Goal: Task Accomplishment & Management: Manage account settings

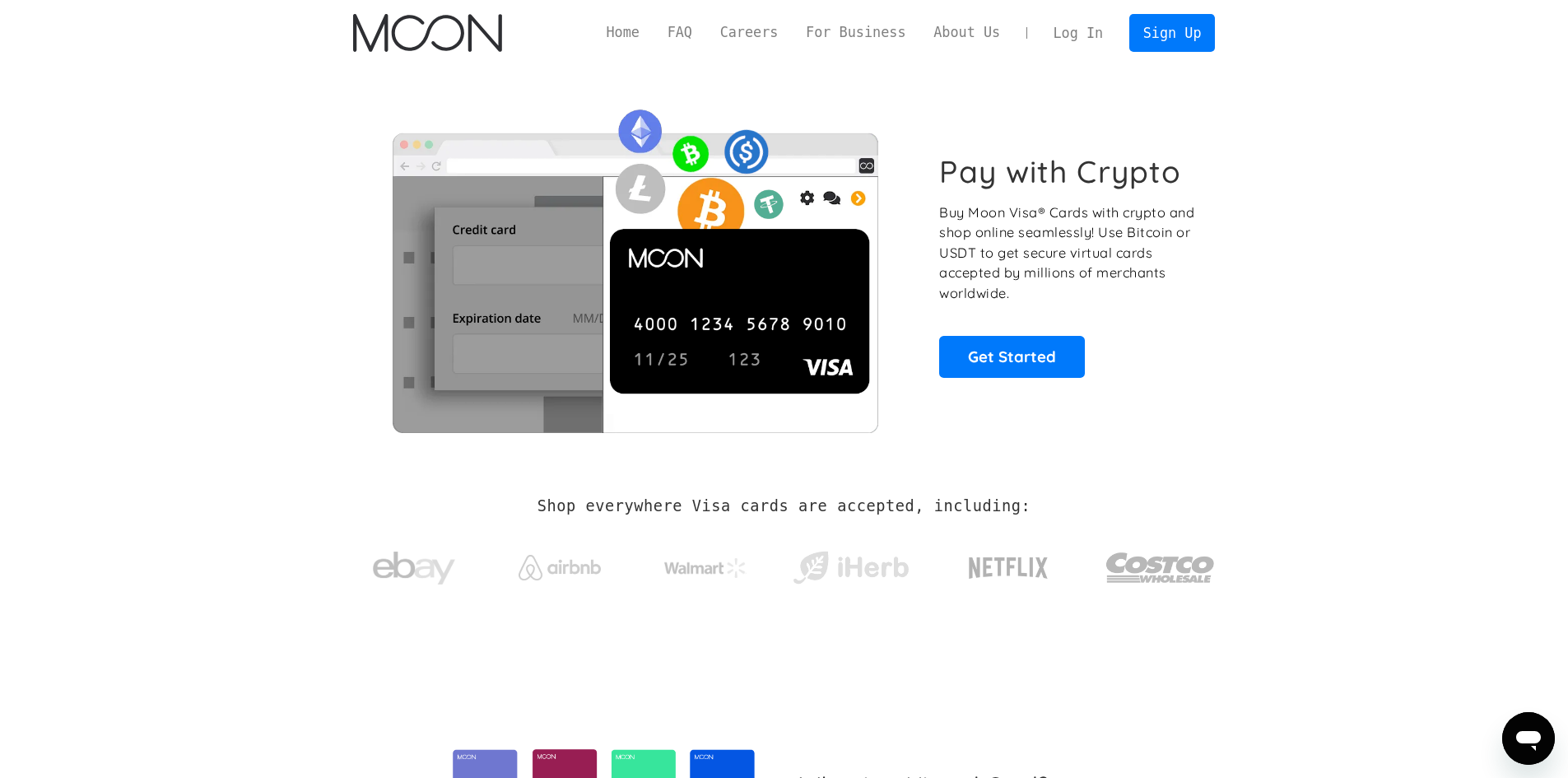
click at [1073, 31] on link "Log In" at bounding box center [1078, 32] width 77 height 36
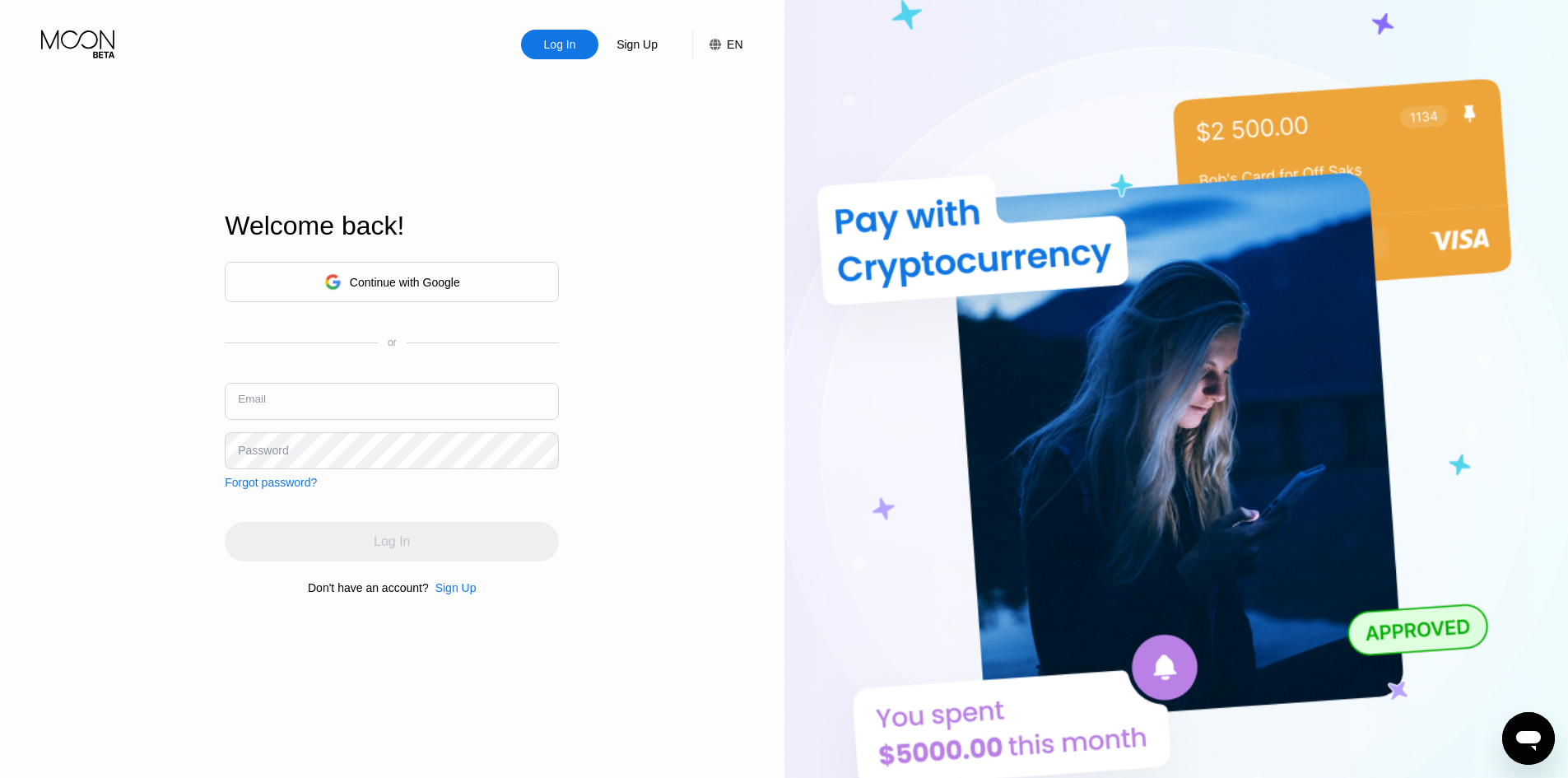
click at [415, 391] on input "text" at bounding box center [392, 401] width 334 height 37
click at [412, 398] on input "text" at bounding box center [392, 401] width 334 height 37
type input "l"
paste input "[EMAIL_ADDRESS][DOMAIN_NAME]"
type input "[EMAIL_ADDRESS][DOMAIN_NAME]"
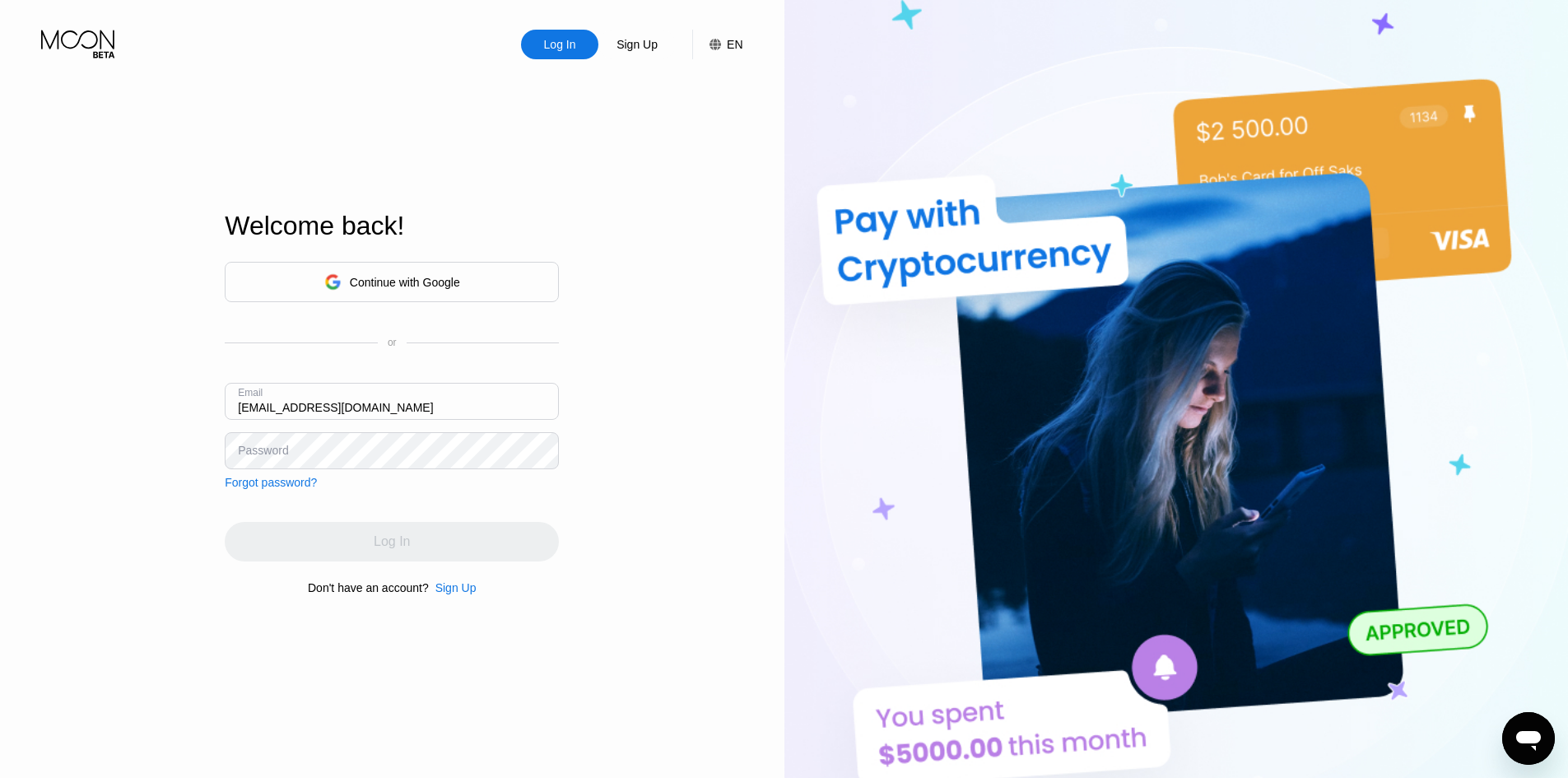
click at [326, 472] on div "Continue with Google or Email [EMAIL_ADDRESS][DOMAIN_NAME] Password Forgot pass…" at bounding box center [392, 375] width 334 height 227
click at [261, 560] on div "Log In" at bounding box center [392, 541] width 334 height 39
click at [268, 552] on div "Log In" at bounding box center [392, 541] width 334 height 39
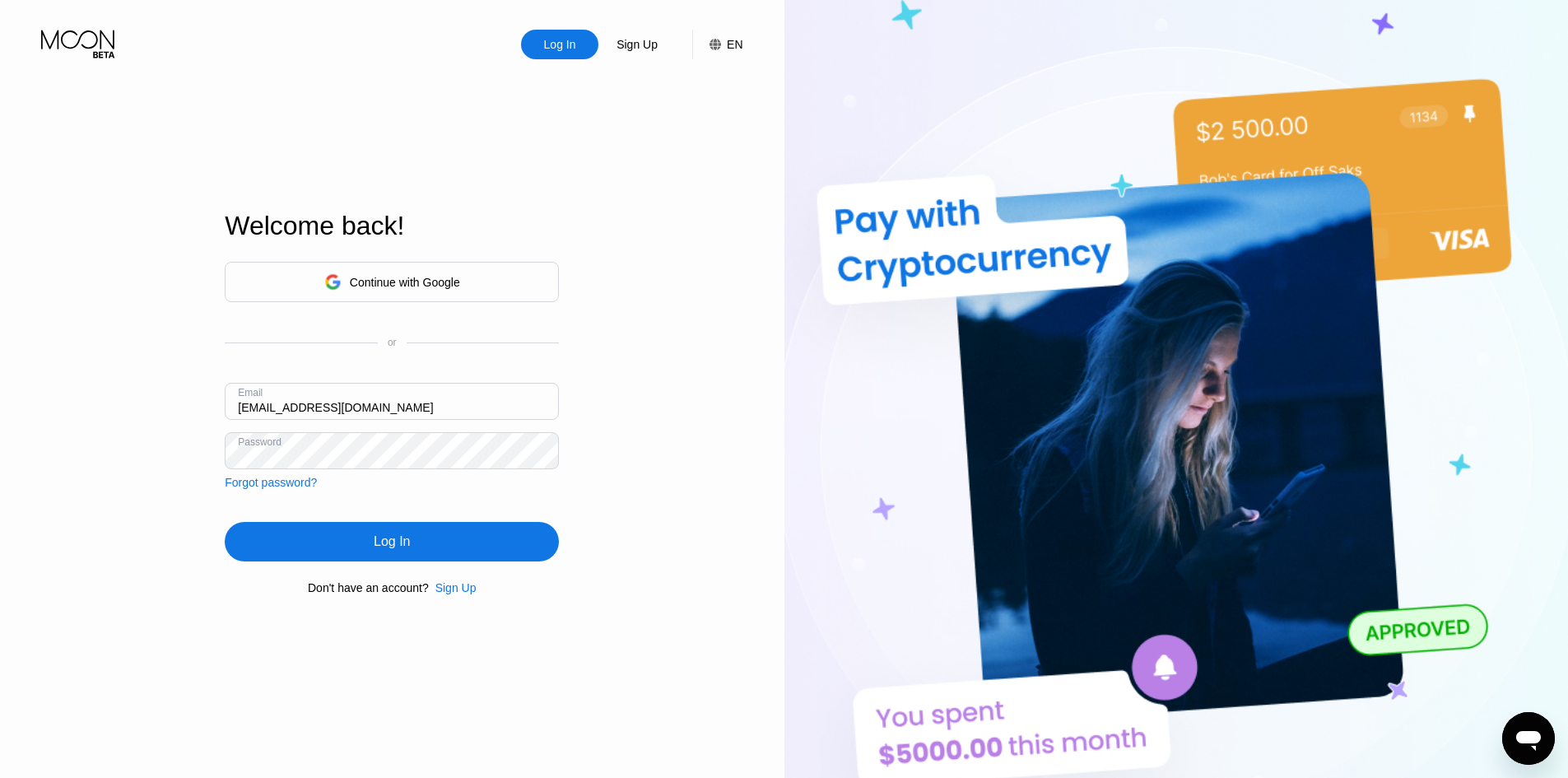
click at [312, 554] on div "Log In" at bounding box center [392, 541] width 334 height 39
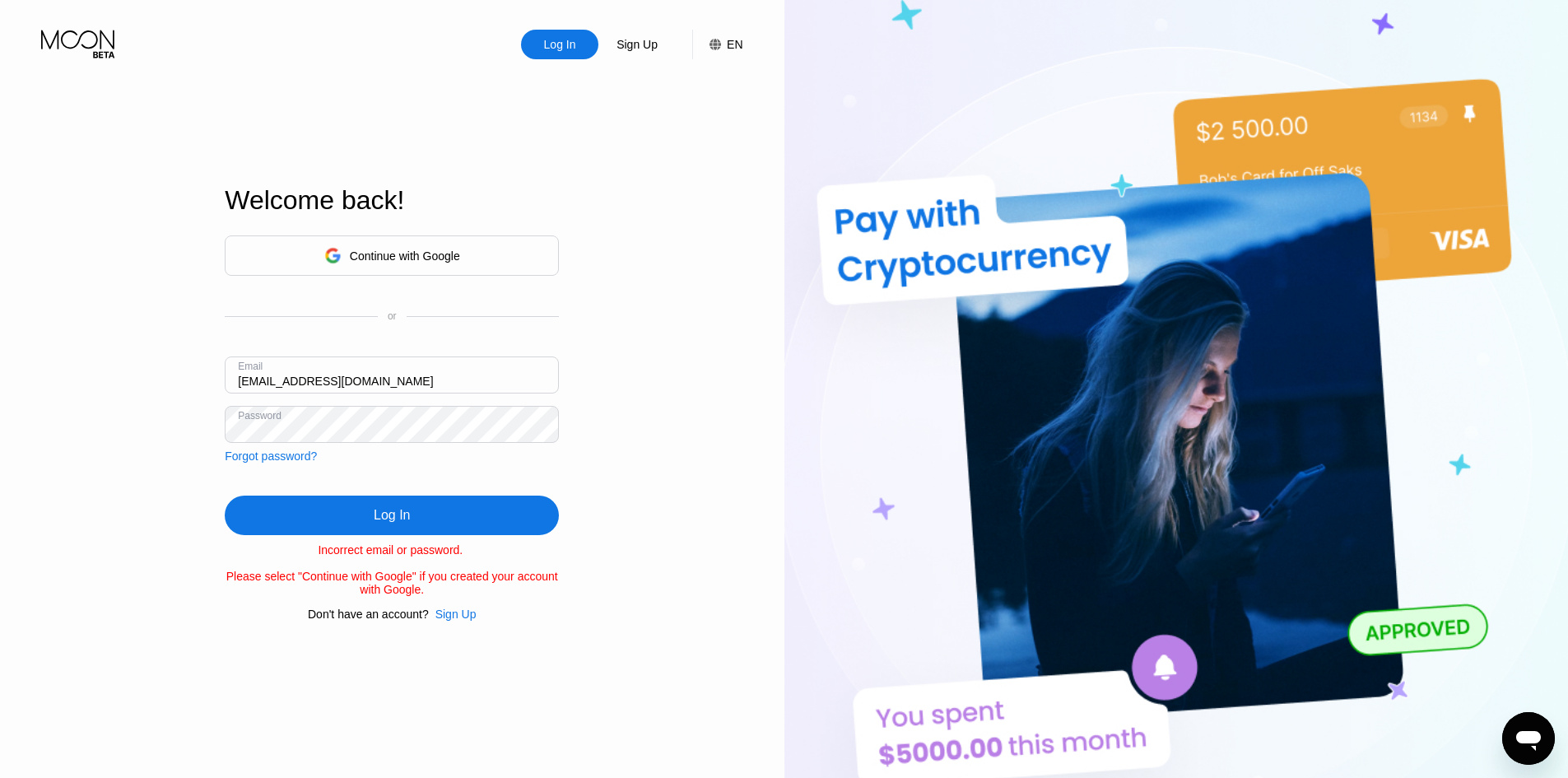
click at [293, 449] on div "Forgot password?" at bounding box center [270, 455] width 92 height 13
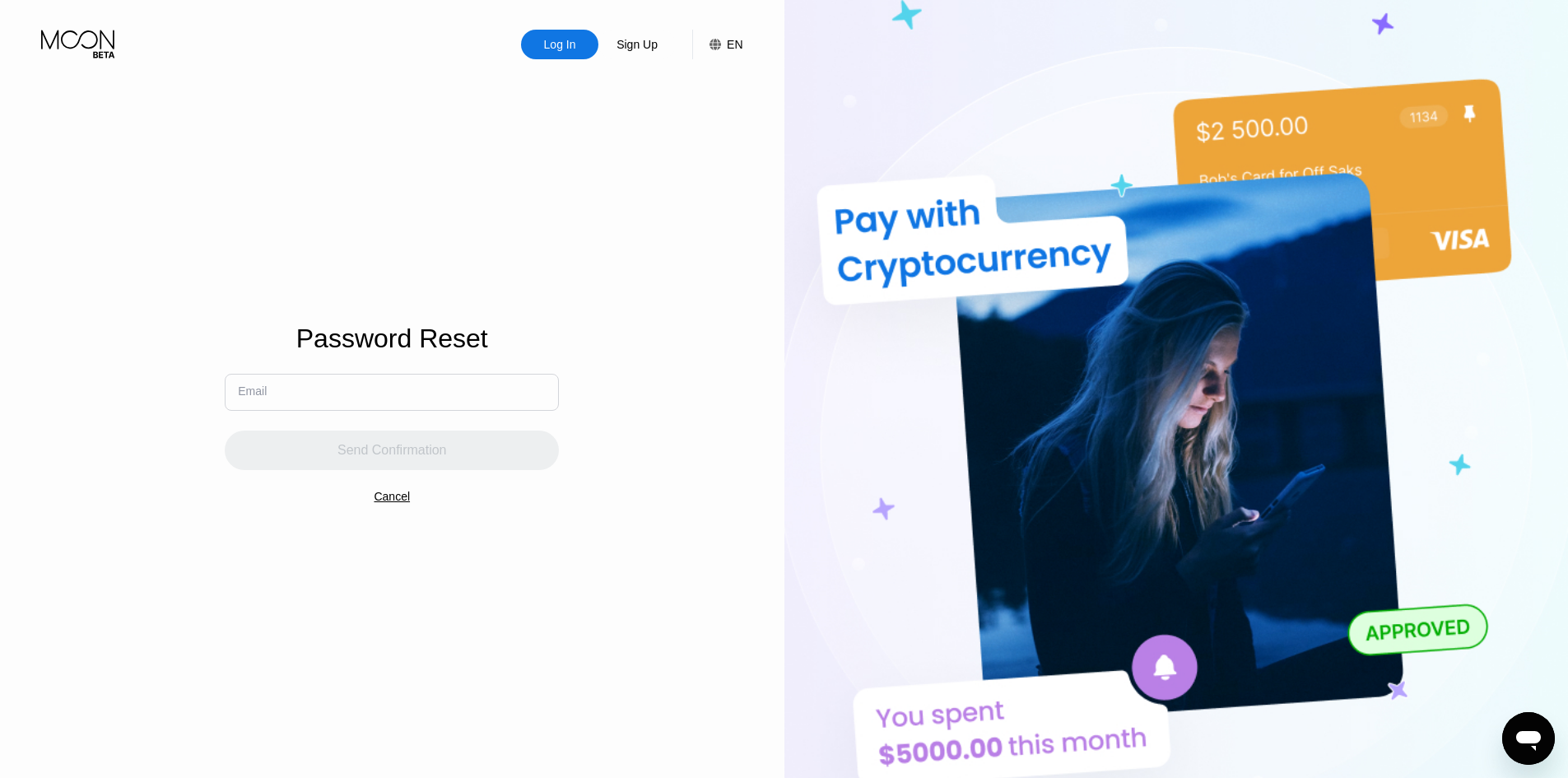
click at [325, 381] on input "text" at bounding box center [392, 392] width 334 height 37
paste input "[EMAIL_ADDRESS][DOMAIN_NAME]"
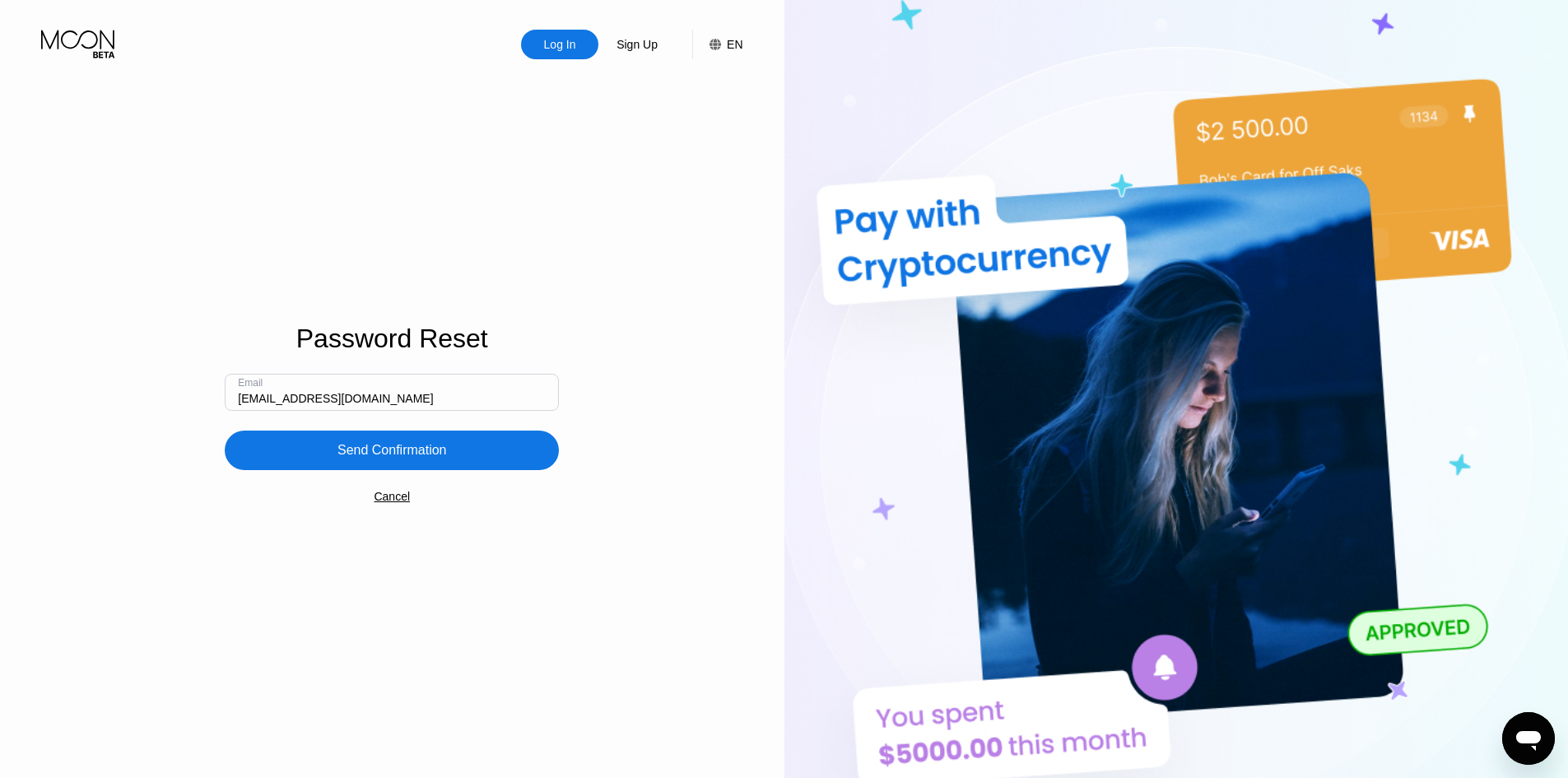
type input "[EMAIL_ADDRESS][DOMAIN_NAME]"
click at [367, 451] on div "Send Confirmation" at bounding box center [392, 449] width 109 height 17
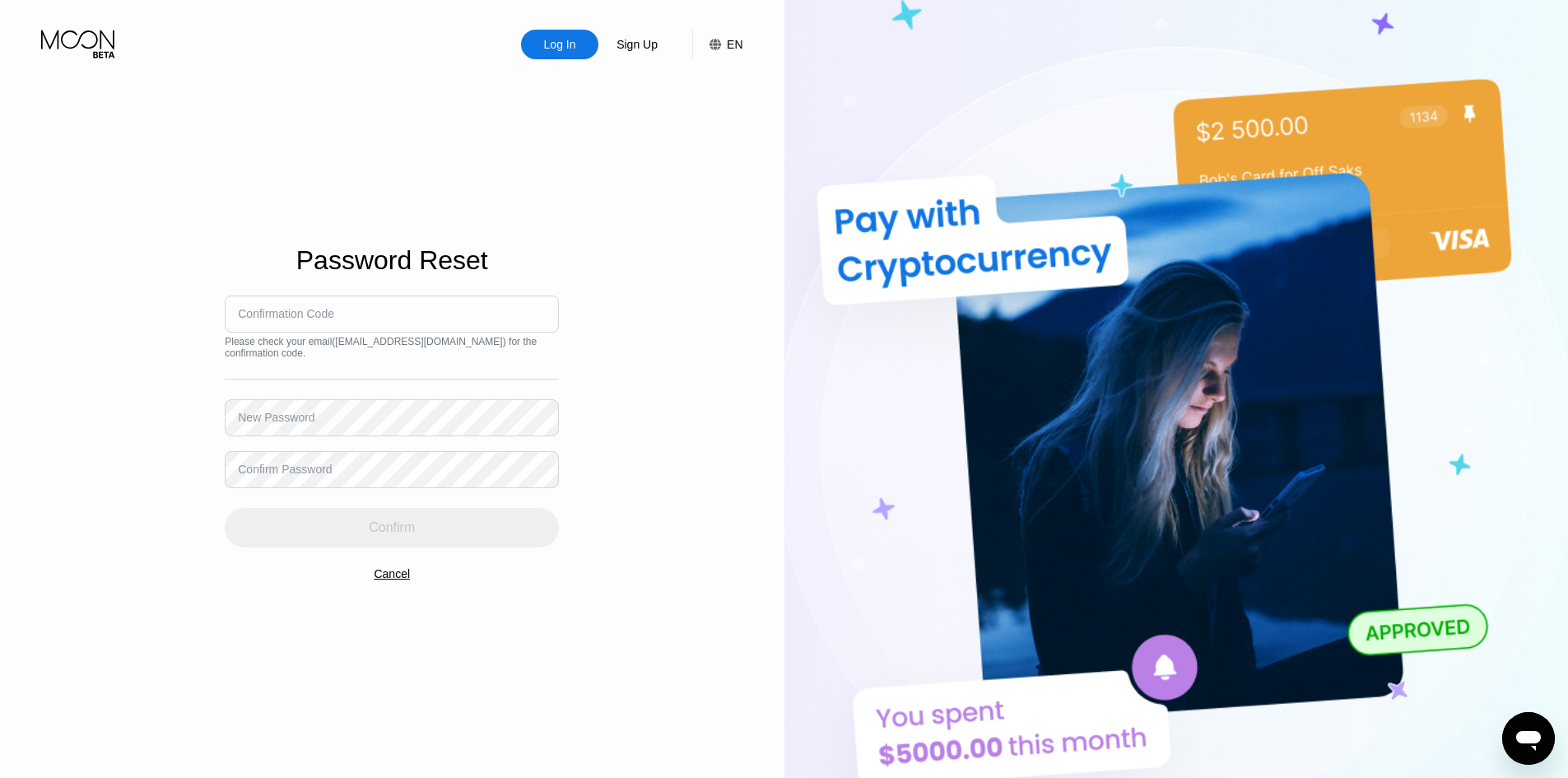
click at [286, 298] on input at bounding box center [392, 314] width 334 height 37
drag, startPoint x: 336, startPoint y: 330, endPoint x: 321, endPoint y: 316, distance: 20.5
drag, startPoint x: 321, startPoint y: 316, endPoint x: 286, endPoint y: 302, distance: 37.7
click at [286, 302] on div "Confirmation Code" at bounding box center [392, 314] width 334 height 37
drag, startPoint x: 286, startPoint y: 302, endPoint x: 253, endPoint y: 311, distance: 34.2
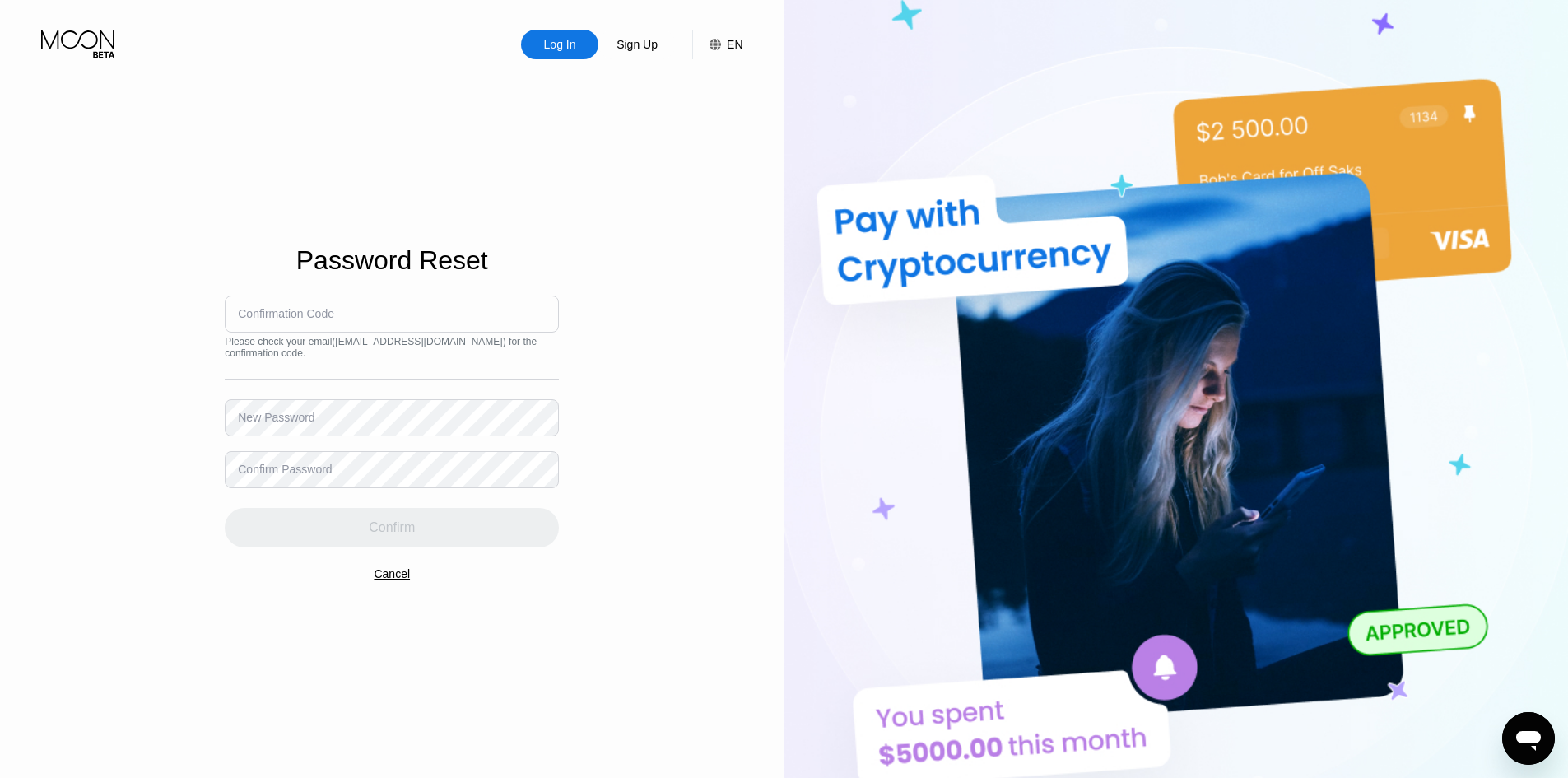
click at [253, 311] on div "Confirmation Code" at bounding box center [286, 313] width 96 height 13
click at [290, 320] on input at bounding box center [392, 314] width 334 height 37
paste input "602712"
type input "602712"
click at [312, 469] on div "Confirm Password" at bounding box center [284, 469] width 94 height 13
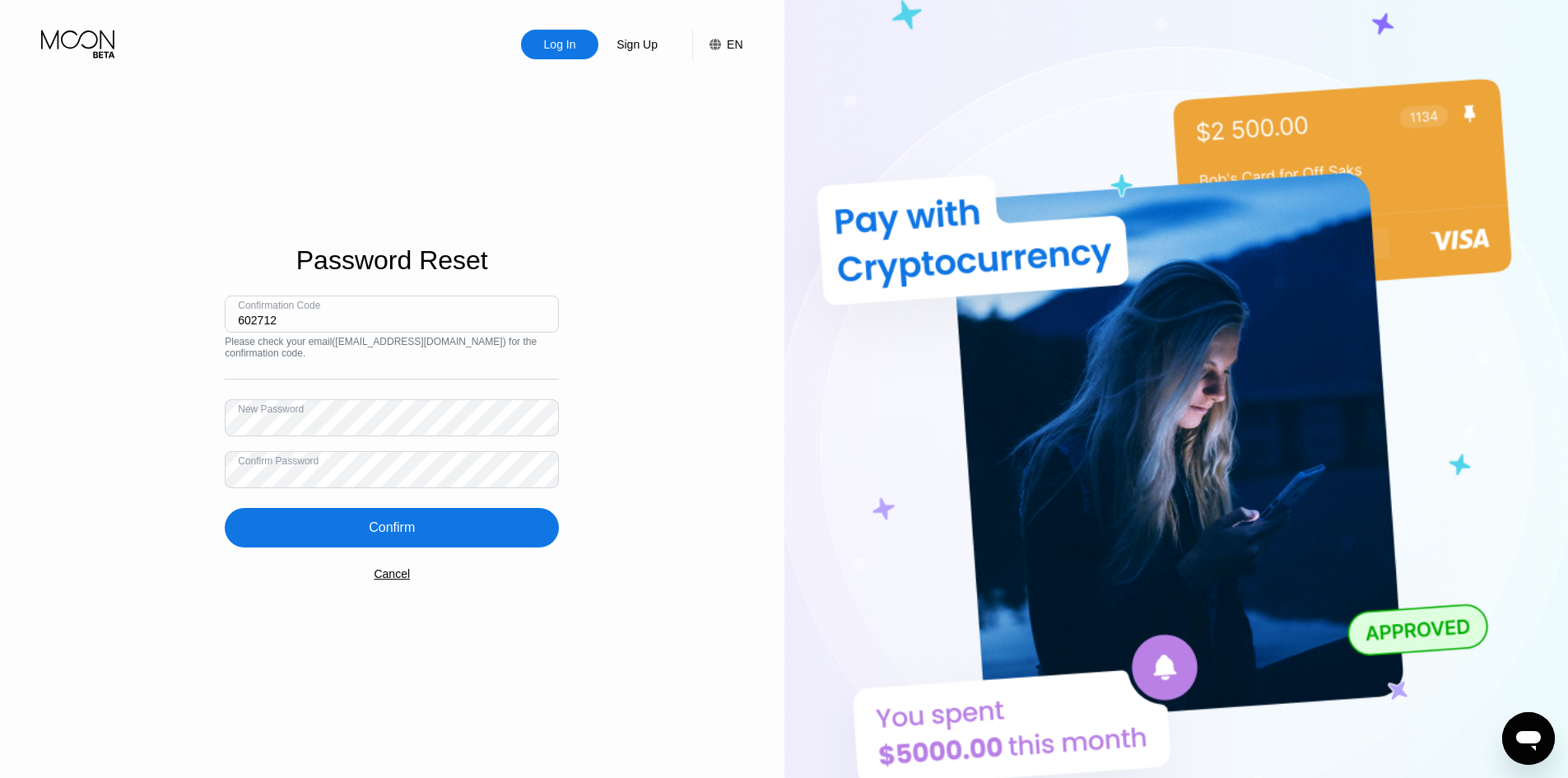
click at [368, 518] on div "Confirm" at bounding box center [392, 527] width 334 height 39
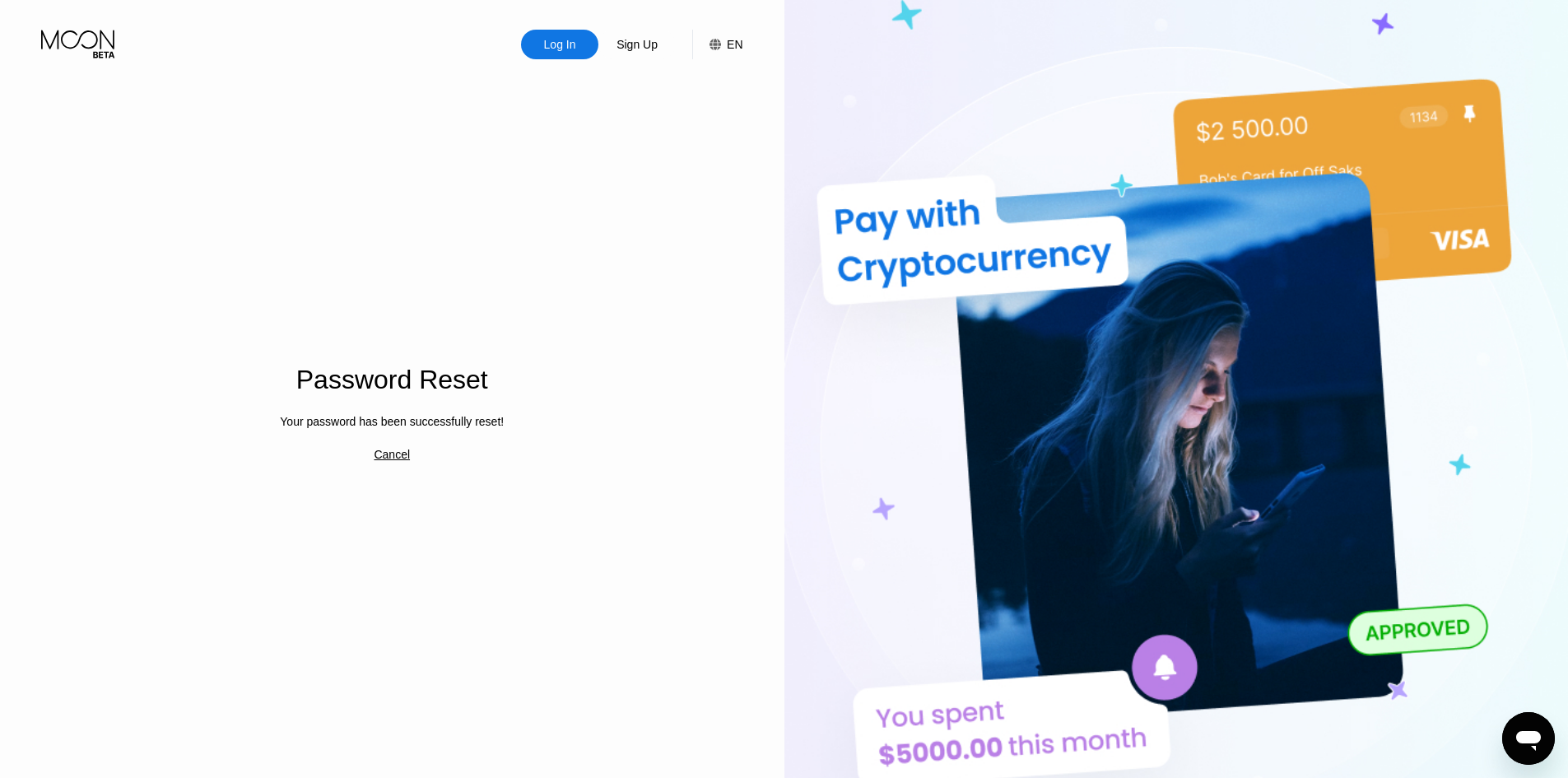
click at [559, 57] on div "Log In" at bounding box center [560, 45] width 77 height 30
click at [554, 56] on div "Log In" at bounding box center [560, 45] width 77 height 30
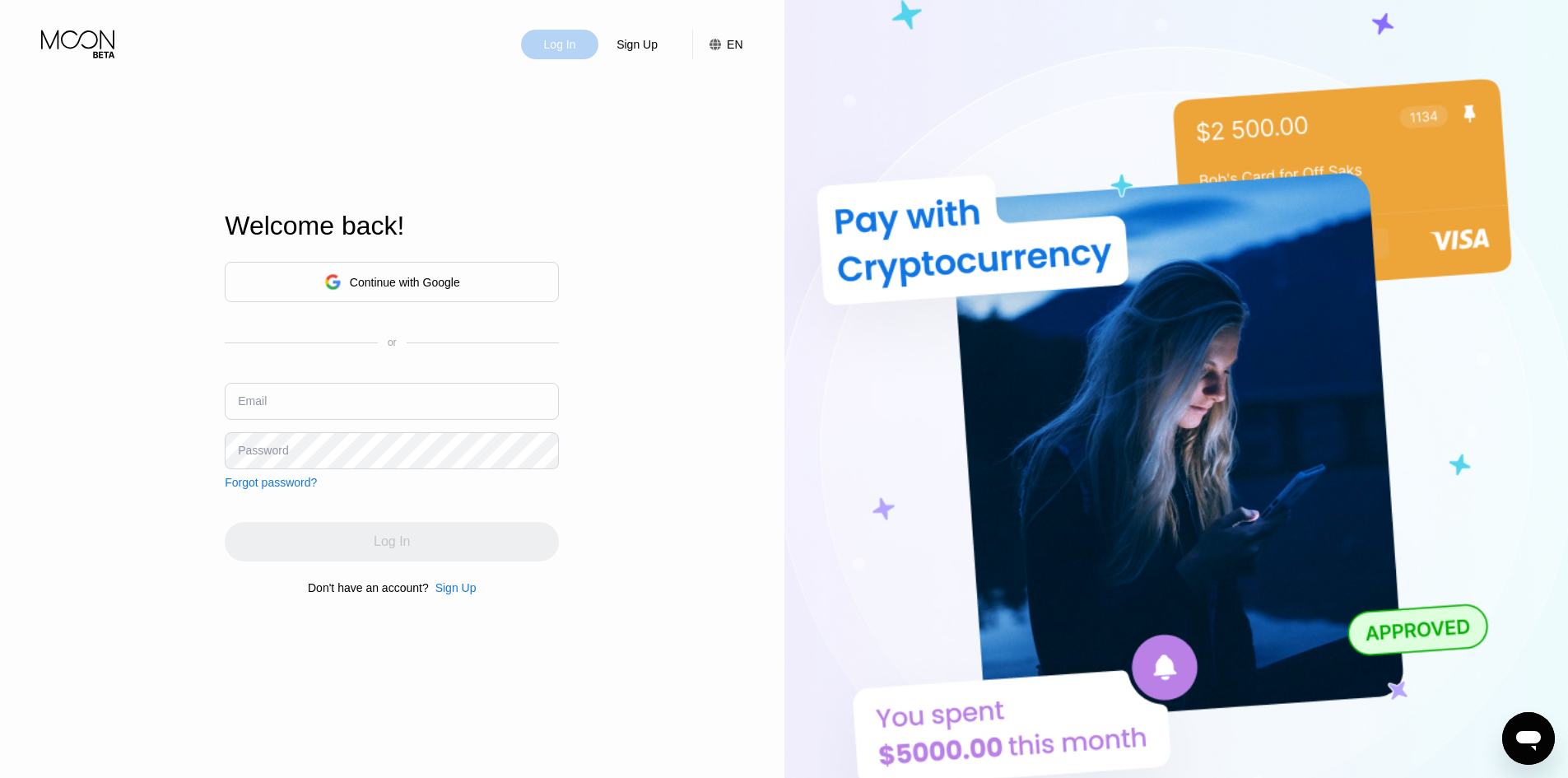
click at [554, 56] on div "Log In" at bounding box center [560, 45] width 77 height 30
click at [278, 417] on input "text" at bounding box center [392, 401] width 334 height 37
click at [288, 399] on input "text" at bounding box center [392, 401] width 334 height 37
paste input "[EMAIL_ADDRESS][DOMAIN_NAME]"
type input "[EMAIL_ADDRESS][DOMAIN_NAME]"
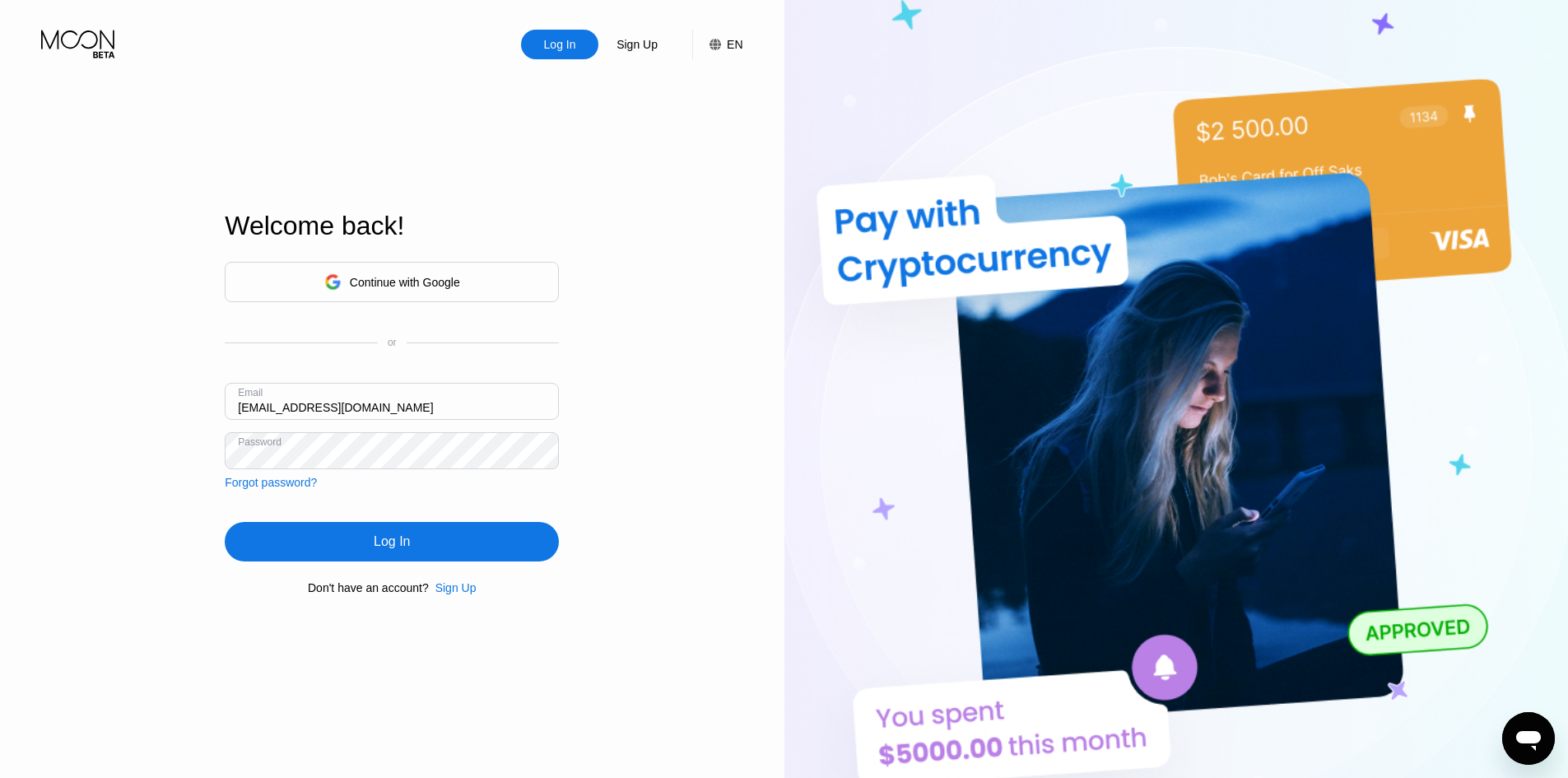
click at [263, 550] on div "Log In" at bounding box center [392, 541] width 334 height 39
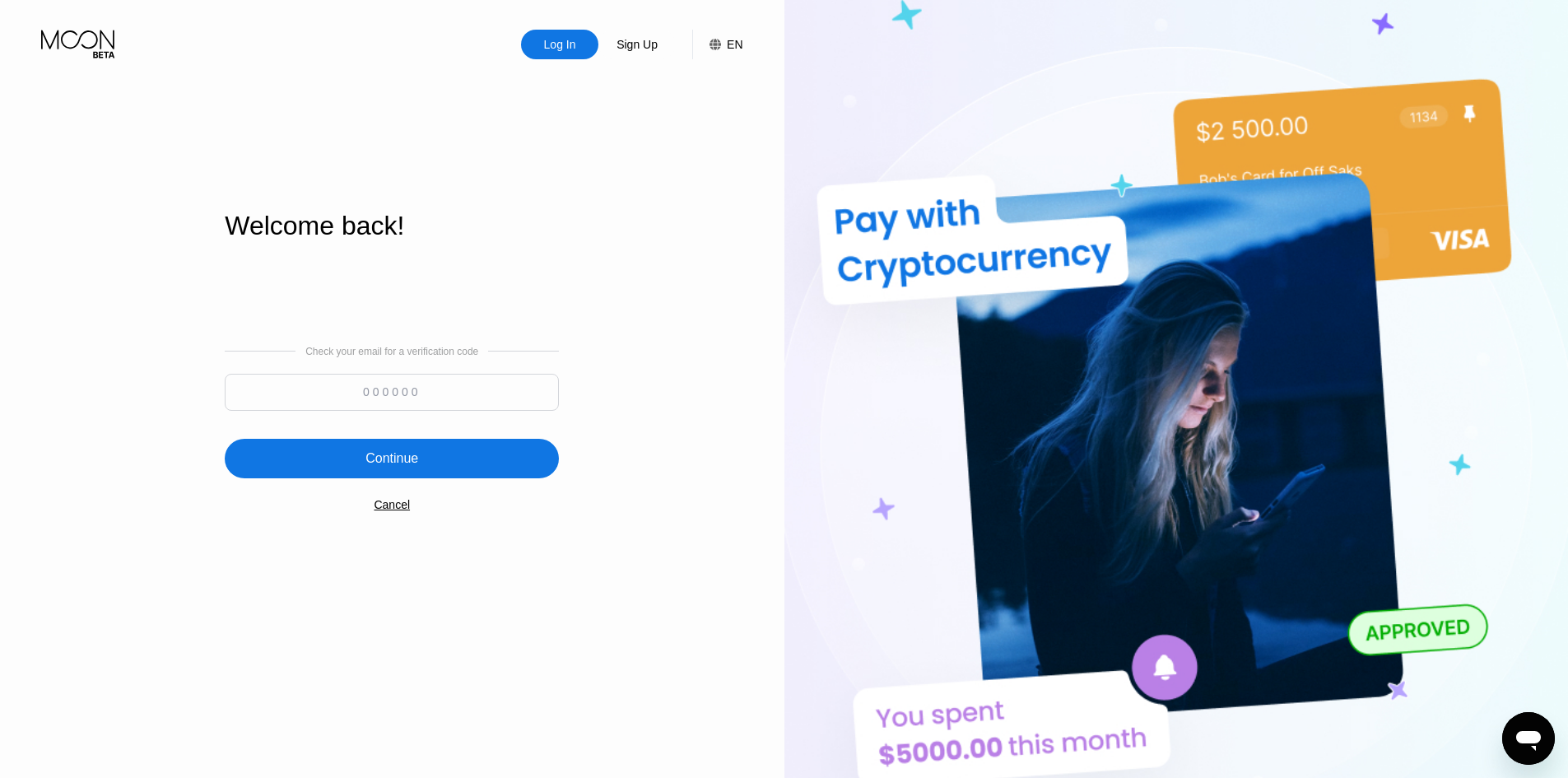
paste input "273161"
type input "273161"
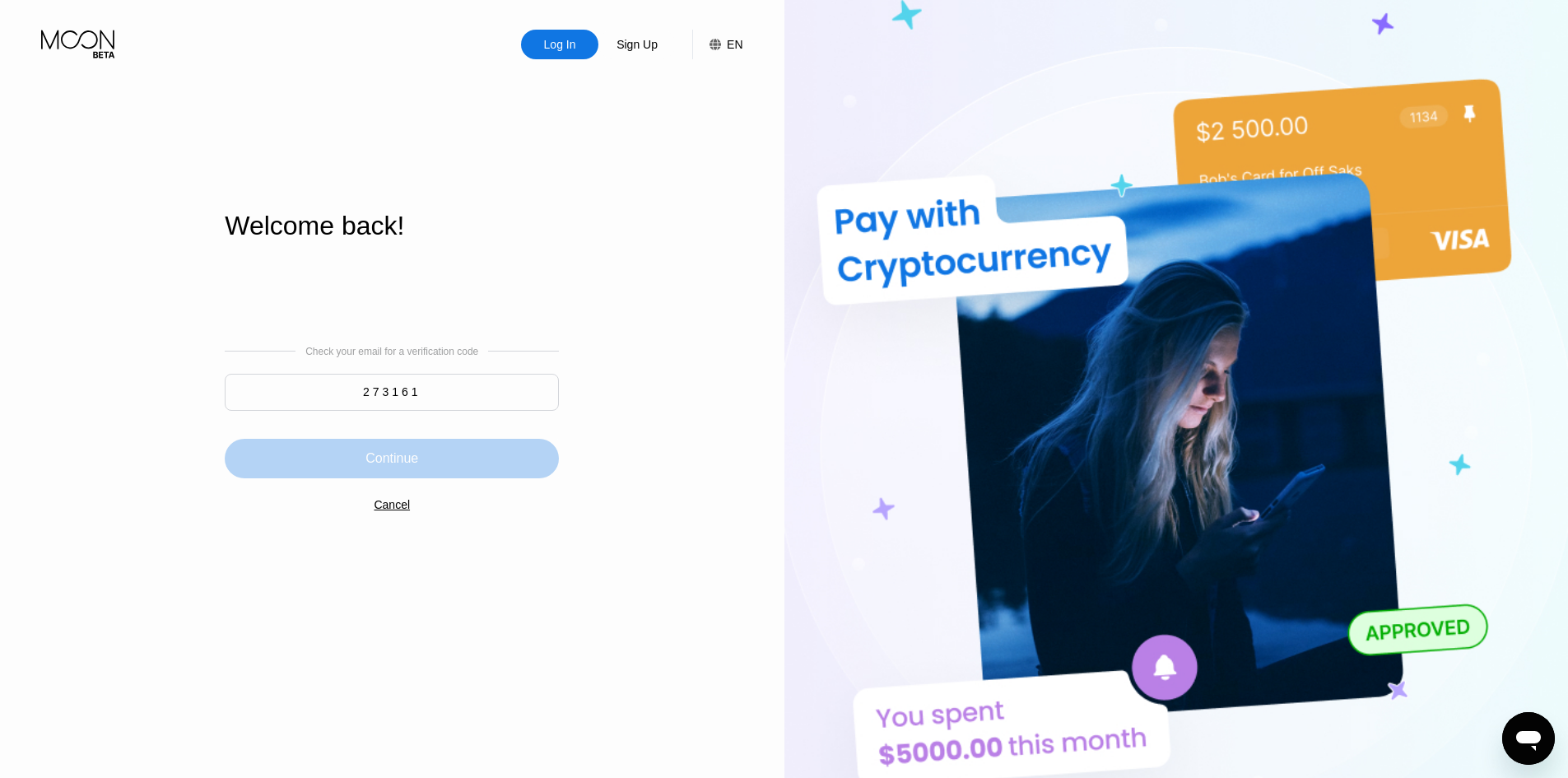
click at [447, 477] on div "Continue" at bounding box center [392, 458] width 334 height 39
